Goal: Task Accomplishment & Management: Manage account settings

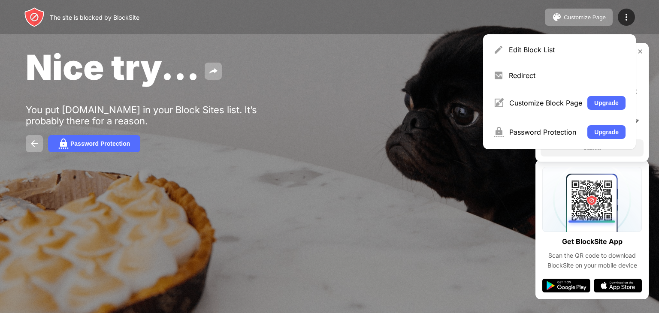
click at [579, 50] on div "Edit Block List" at bounding box center [567, 49] width 117 height 9
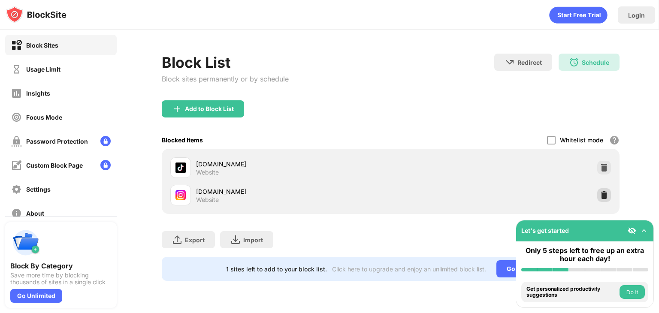
click at [604, 191] on img at bounding box center [604, 195] width 9 height 9
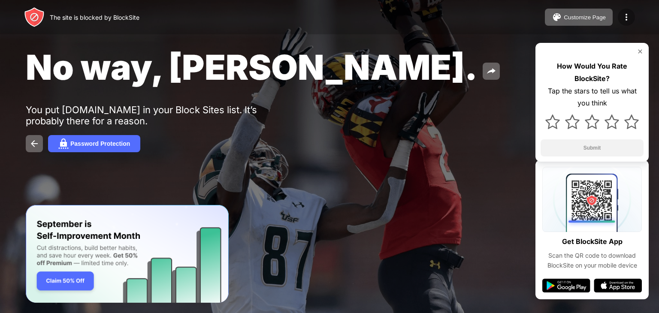
click at [629, 13] on img at bounding box center [626, 17] width 10 height 10
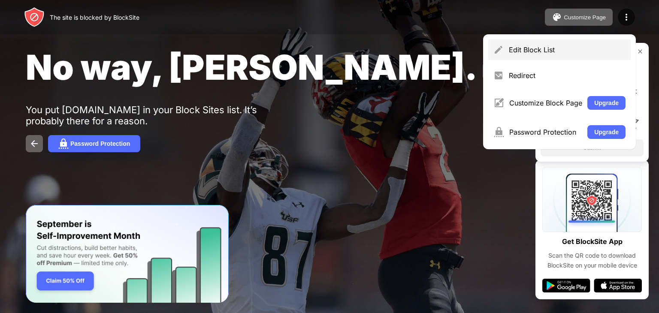
click at [593, 48] on div "Edit Block List" at bounding box center [567, 49] width 117 height 9
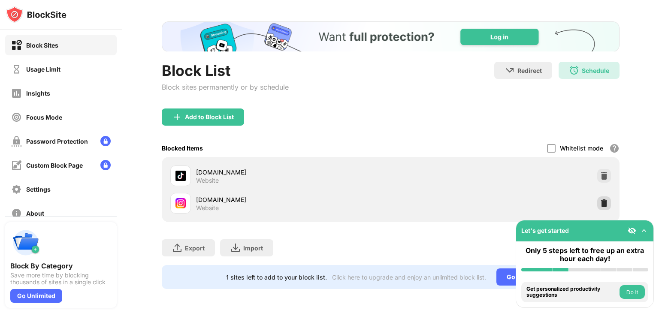
click at [600, 199] on img at bounding box center [604, 203] width 9 height 9
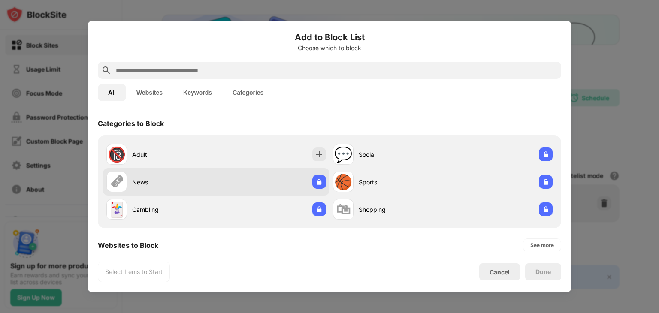
scroll to position [149, 0]
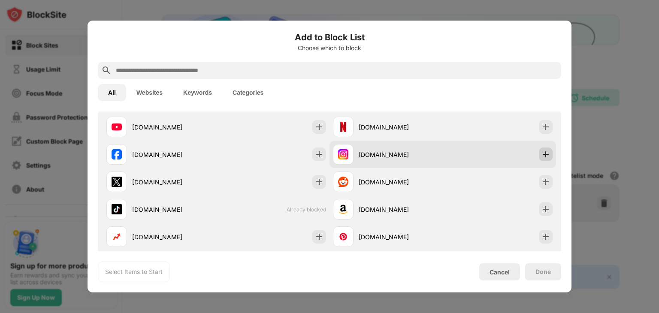
click at [541, 155] on img at bounding box center [545, 154] width 9 height 9
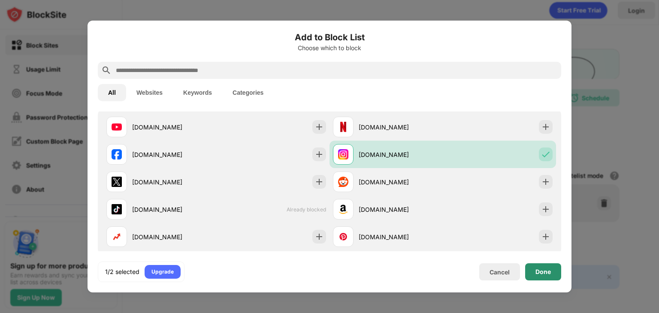
click at [547, 277] on div "Done" at bounding box center [543, 271] width 36 height 17
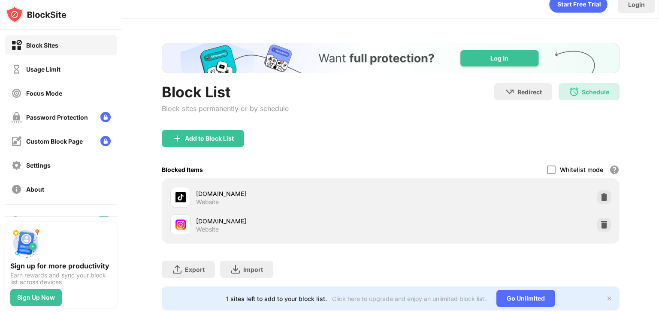
scroll to position [38, 0]
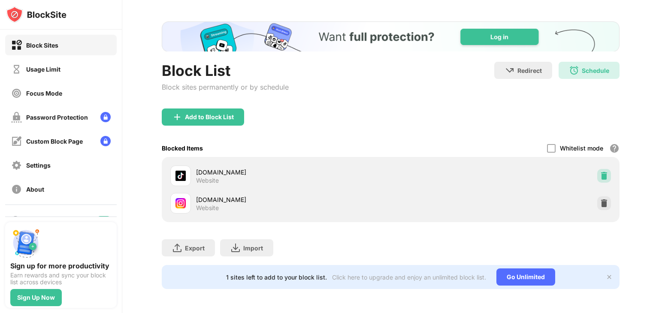
click at [600, 172] on img at bounding box center [604, 176] width 9 height 9
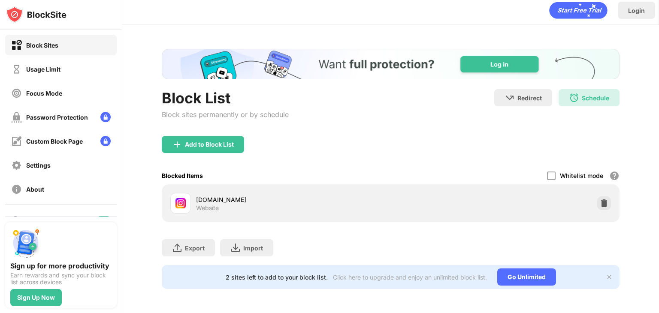
click at [412, 167] on div "Blocked Items Whitelist mode Block all websites except for those in your whitel…" at bounding box center [391, 176] width 458 height 18
click at [226, 142] on div "Add to Block List" at bounding box center [203, 144] width 82 height 17
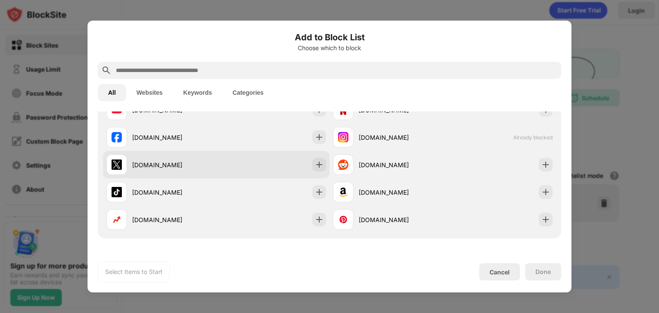
scroll to position [172, 0]
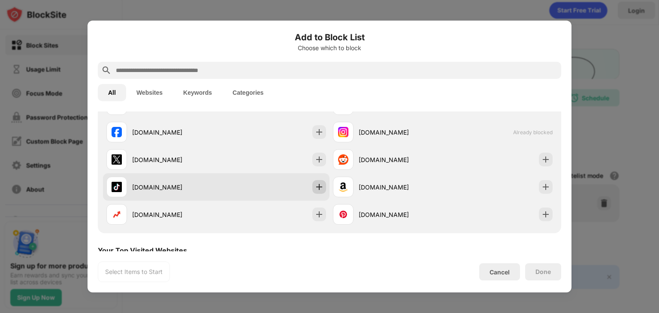
click at [321, 186] on div at bounding box center [319, 187] width 14 height 14
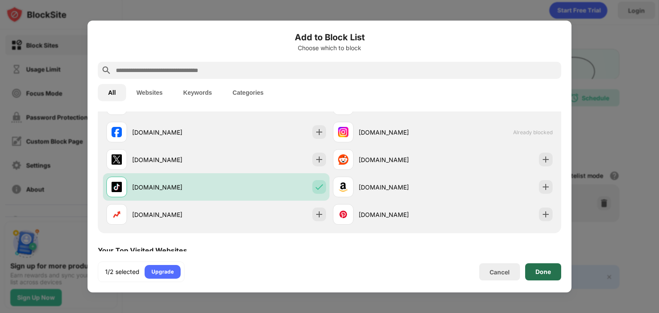
click at [535, 273] on div "Done" at bounding box center [542, 272] width 15 height 7
